Goal: Find specific page/section: Find specific page/section

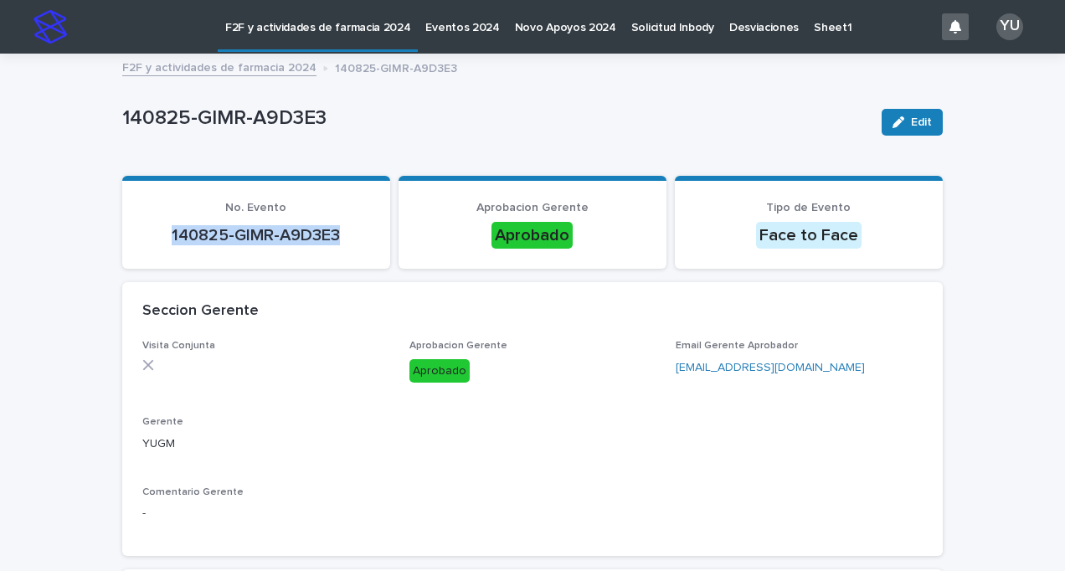
click at [186, 73] on link "F2F y actividades de farmacia 2024" at bounding box center [219, 66] width 194 height 19
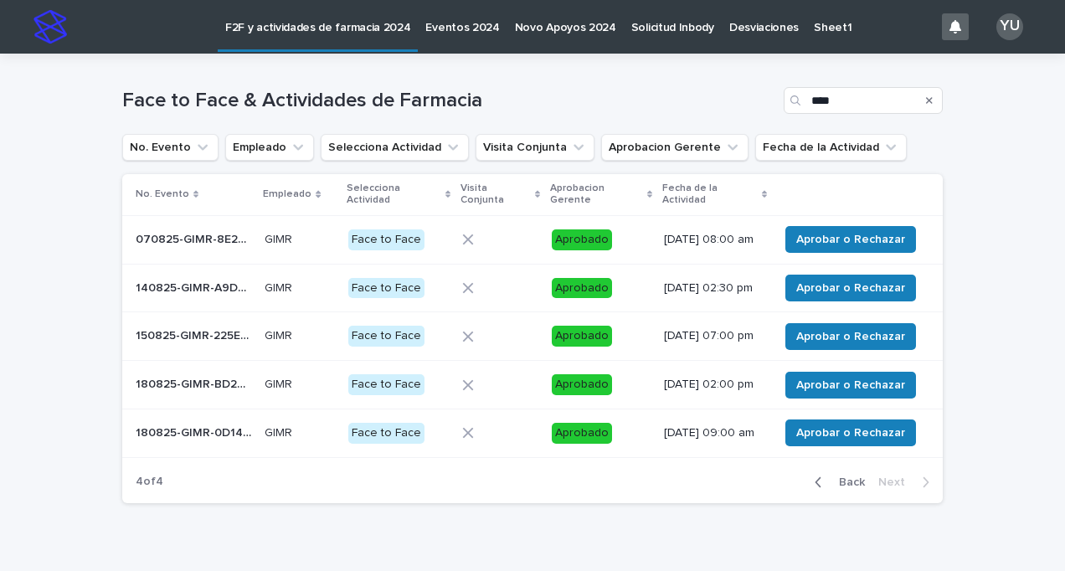
click at [926, 100] on icon "Search" at bounding box center [929, 100] width 7 height 7
click at [845, 99] on input "Search" at bounding box center [863, 100] width 159 height 27
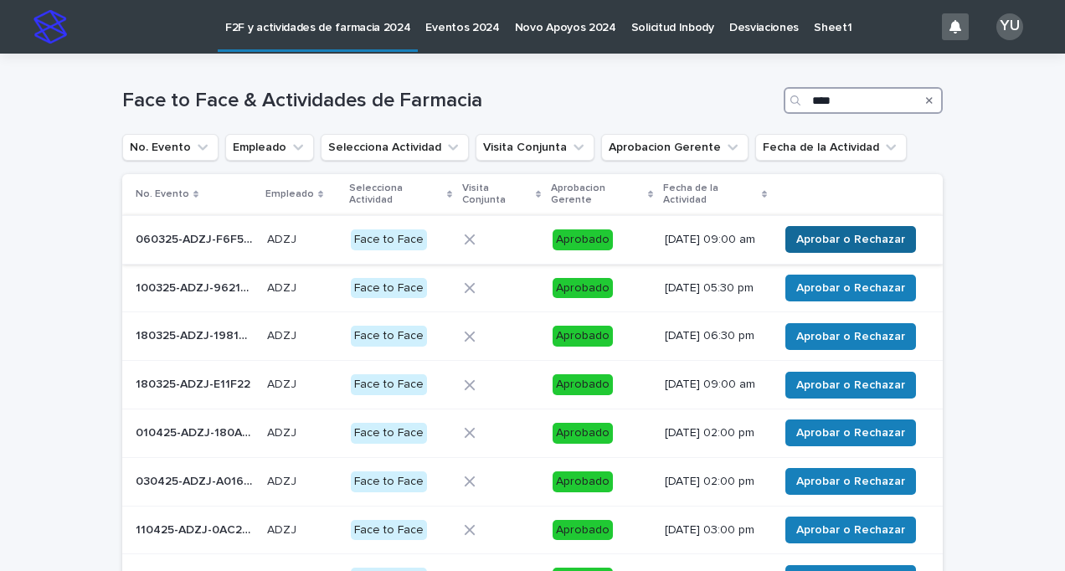
scroll to position [360, 0]
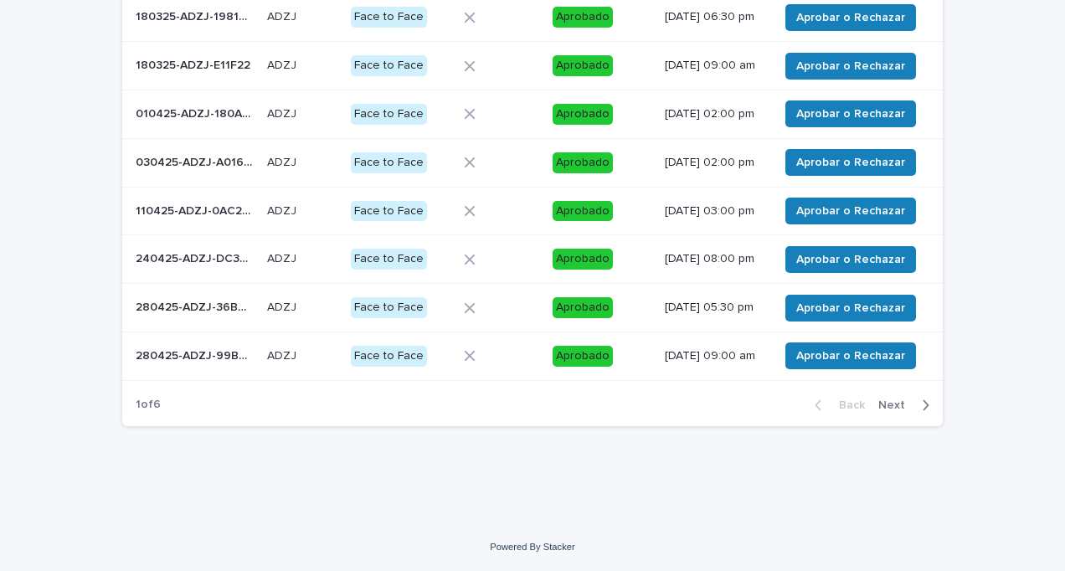
type input "****"
click at [887, 410] on span "Next" at bounding box center [896, 405] width 37 height 12
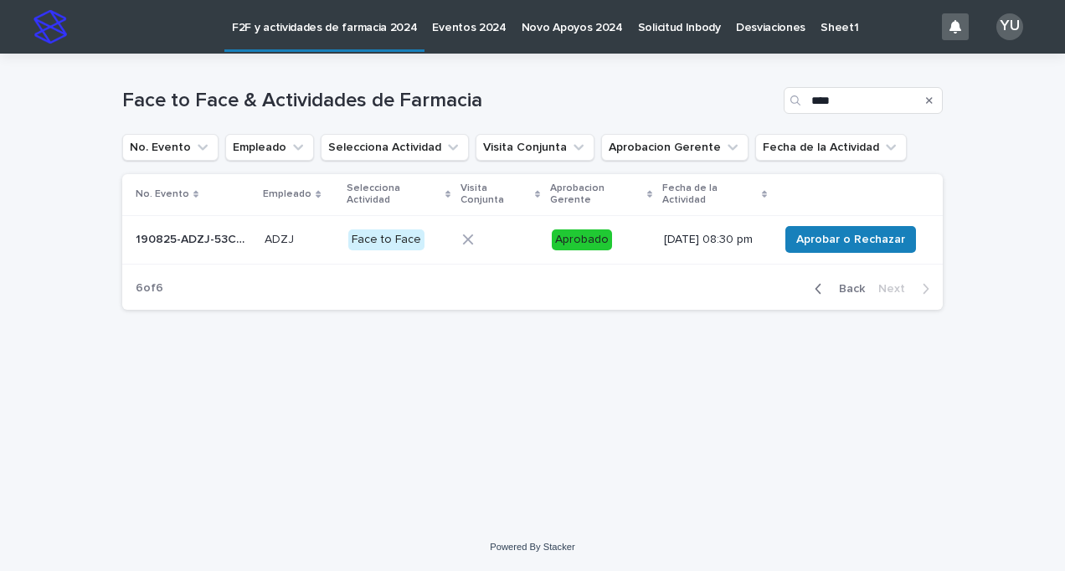
click at [846, 295] on span "Back" at bounding box center [847, 289] width 36 height 12
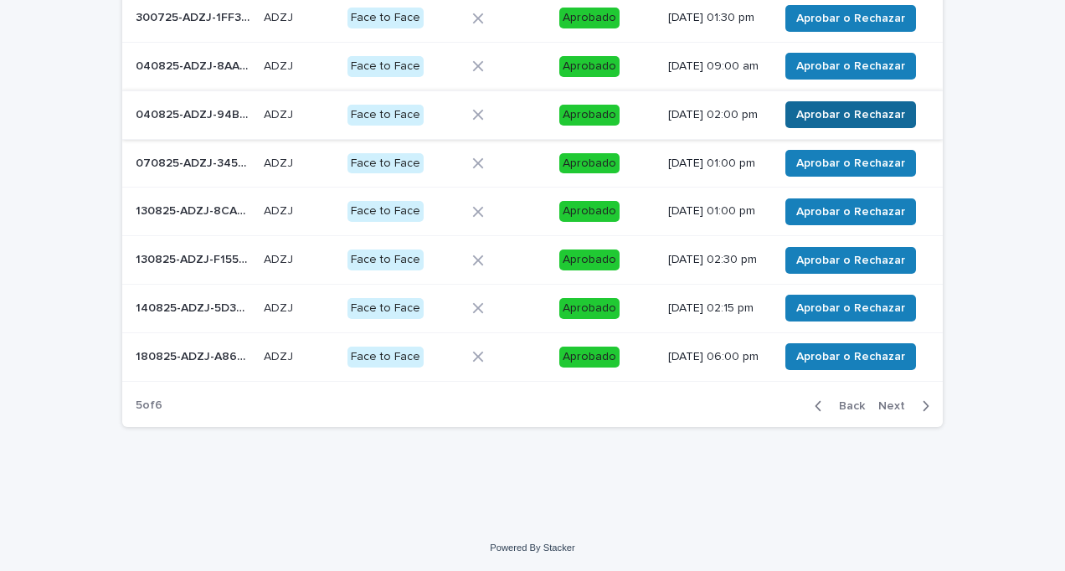
scroll to position [396, 0]
